Goal: Task Accomplishment & Management: Complete application form

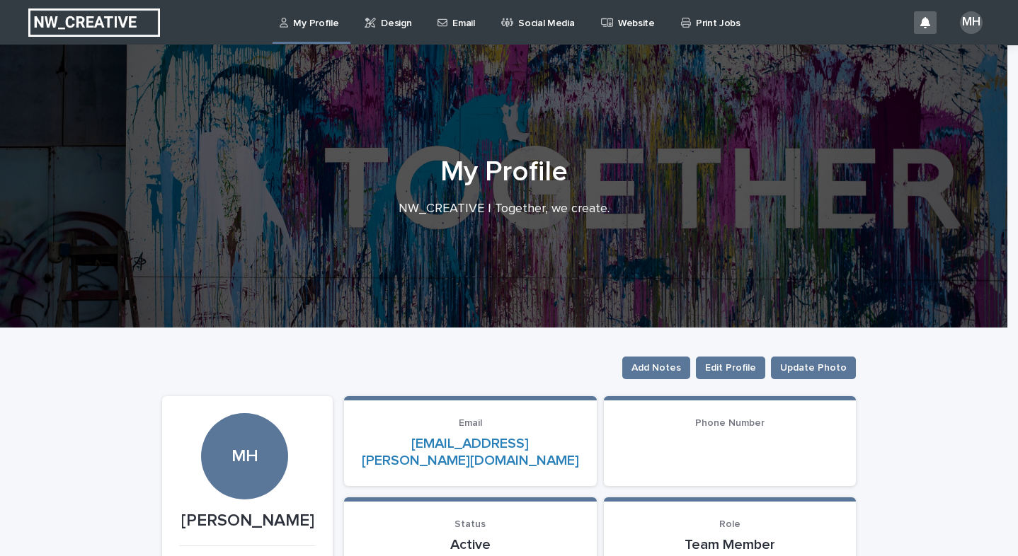
click at [403, 26] on p "Design" at bounding box center [396, 15] width 30 height 30
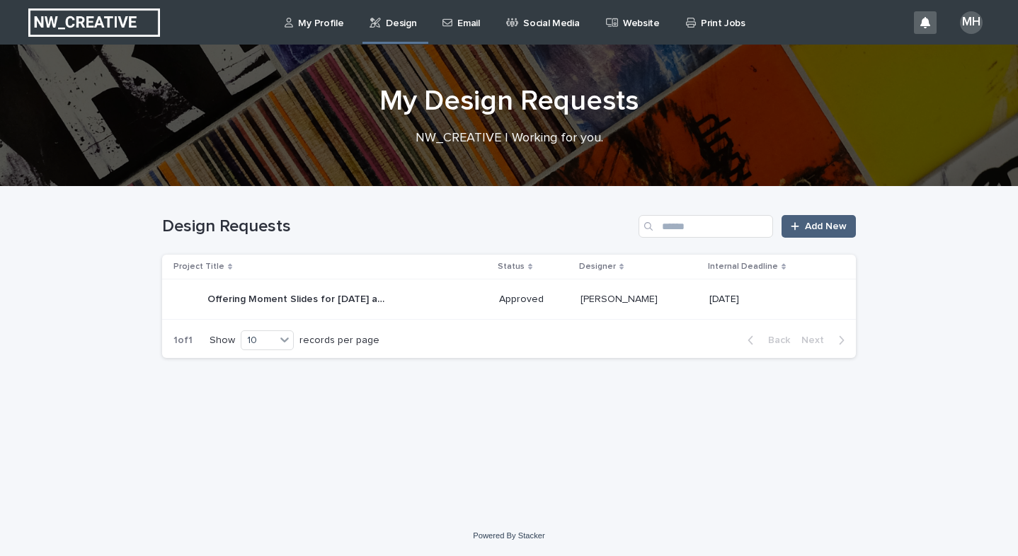
click at [799, 217] on link "Add New" at bounding box center [818, 226] width 74 height 23
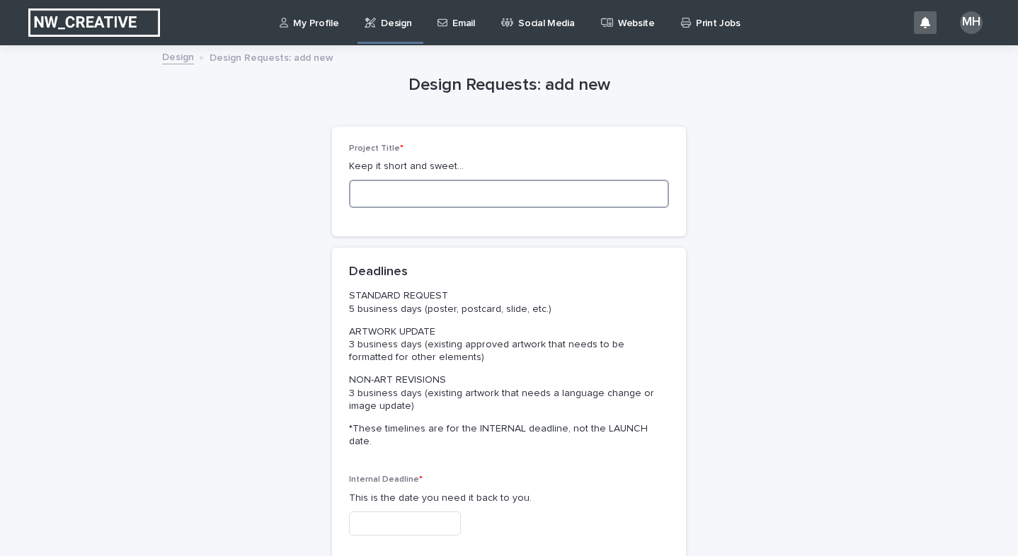
click at [583, 187] on input at bounding box center [509, 194] width 320 height 28
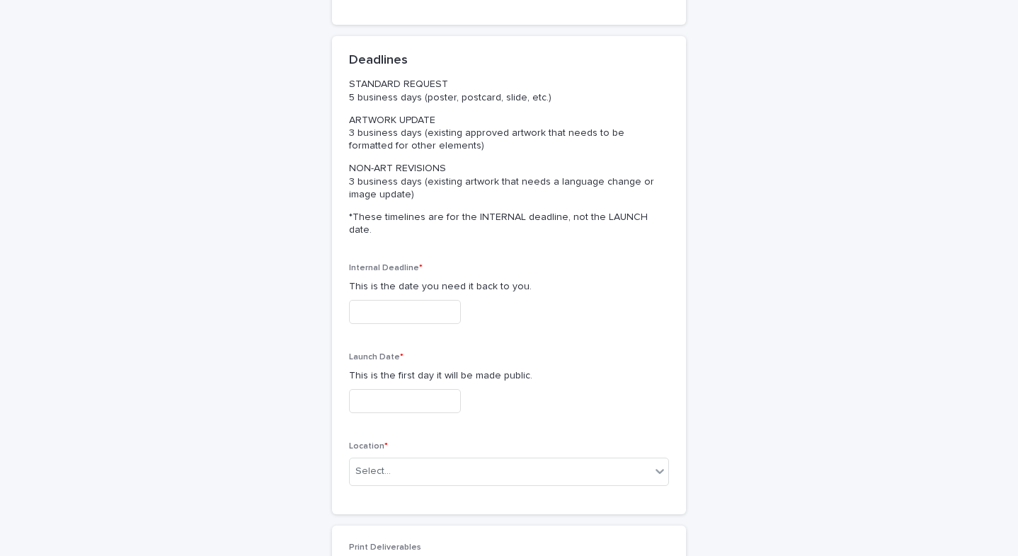
scroll to position [220, 0]
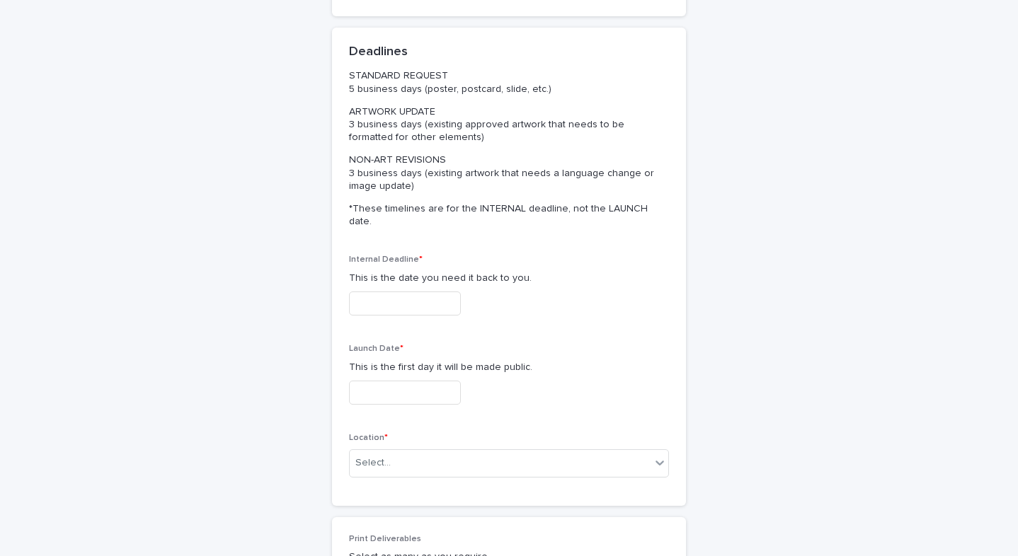
type input "**********"
click at [402, 292] on input "text" at bounding box center [405, 304] width 112 height 25
